Goal: Task Accomplishment & Management: Complete application form

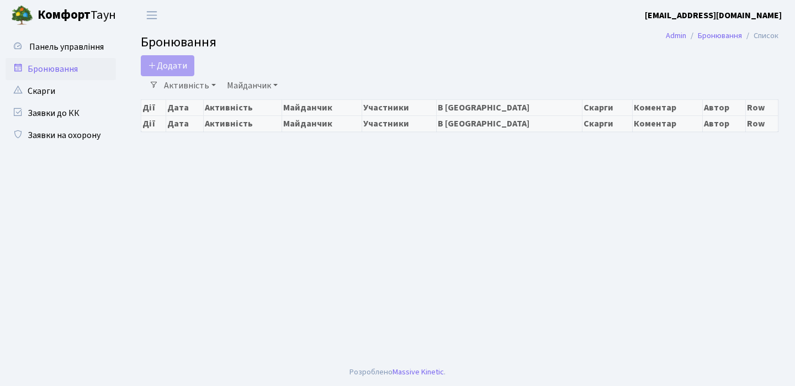
select select "25"
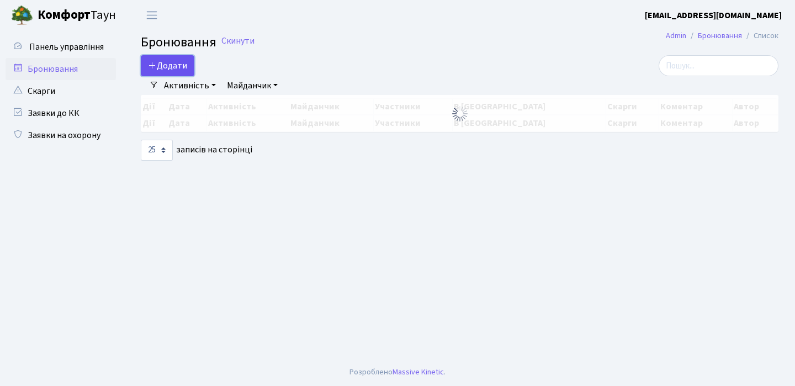
click at [170, 66] on button "Додати" at bounding box center [168, 65] width 54 height 21
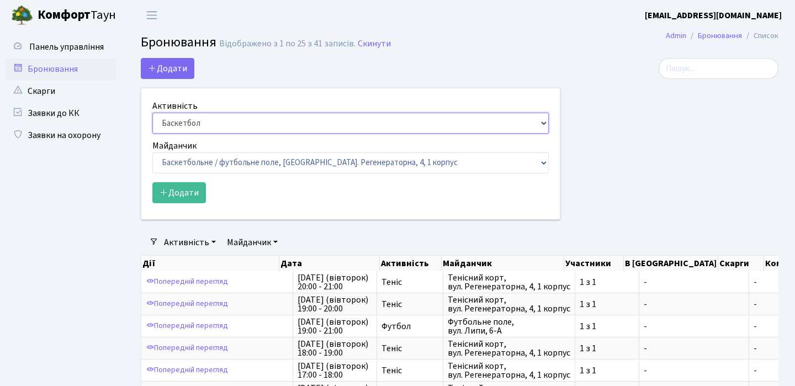
click at [543, 123] on select "Баскетбол Волейбол Йога Катання на роликах Настільний теніс [PERSON_NAME] Фітнес" at bounding box center [350, 123] width 397 height 21
select select "1"
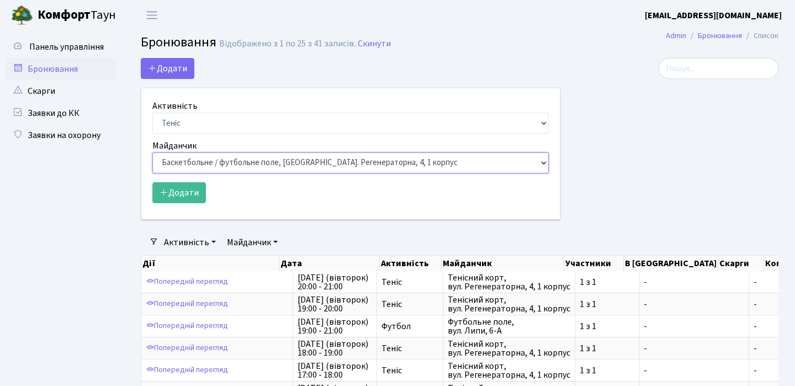
click at [540, 162] on select "Баскетбольне / футбольне поле, [GEOGRAPHIC_DATA]. [STREET_ADDRESS]. [STREET_ADD…" at bounding box center [350, 162] width 397 height 21
select select "1"
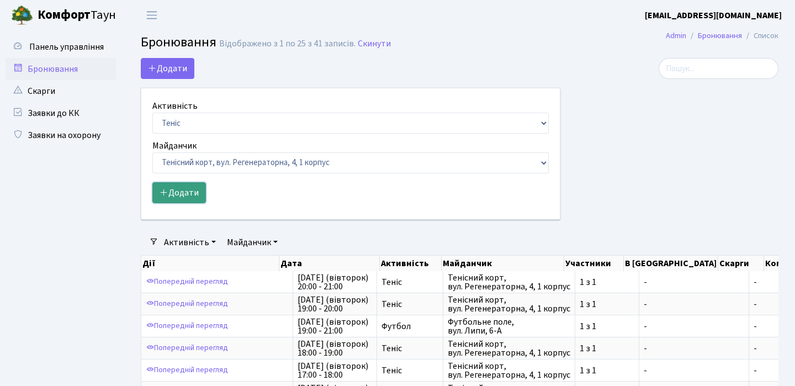
click at [192, 200] on button "Додати" at bounding box center [179, 192] width 54 height 21
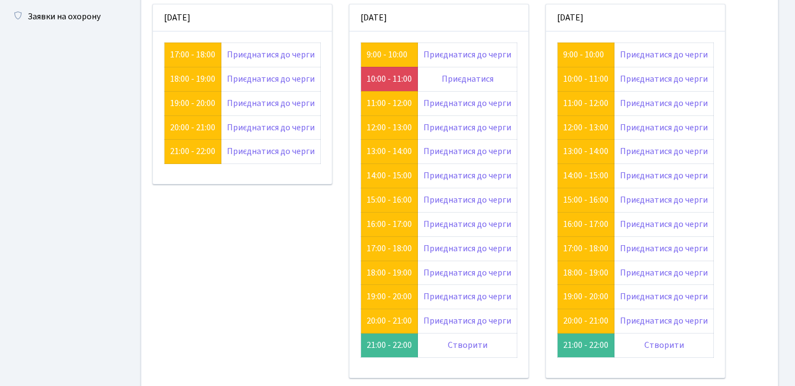
scroll to position [119, 0]
